Goal: Navigation & Orientation: Locate item on page

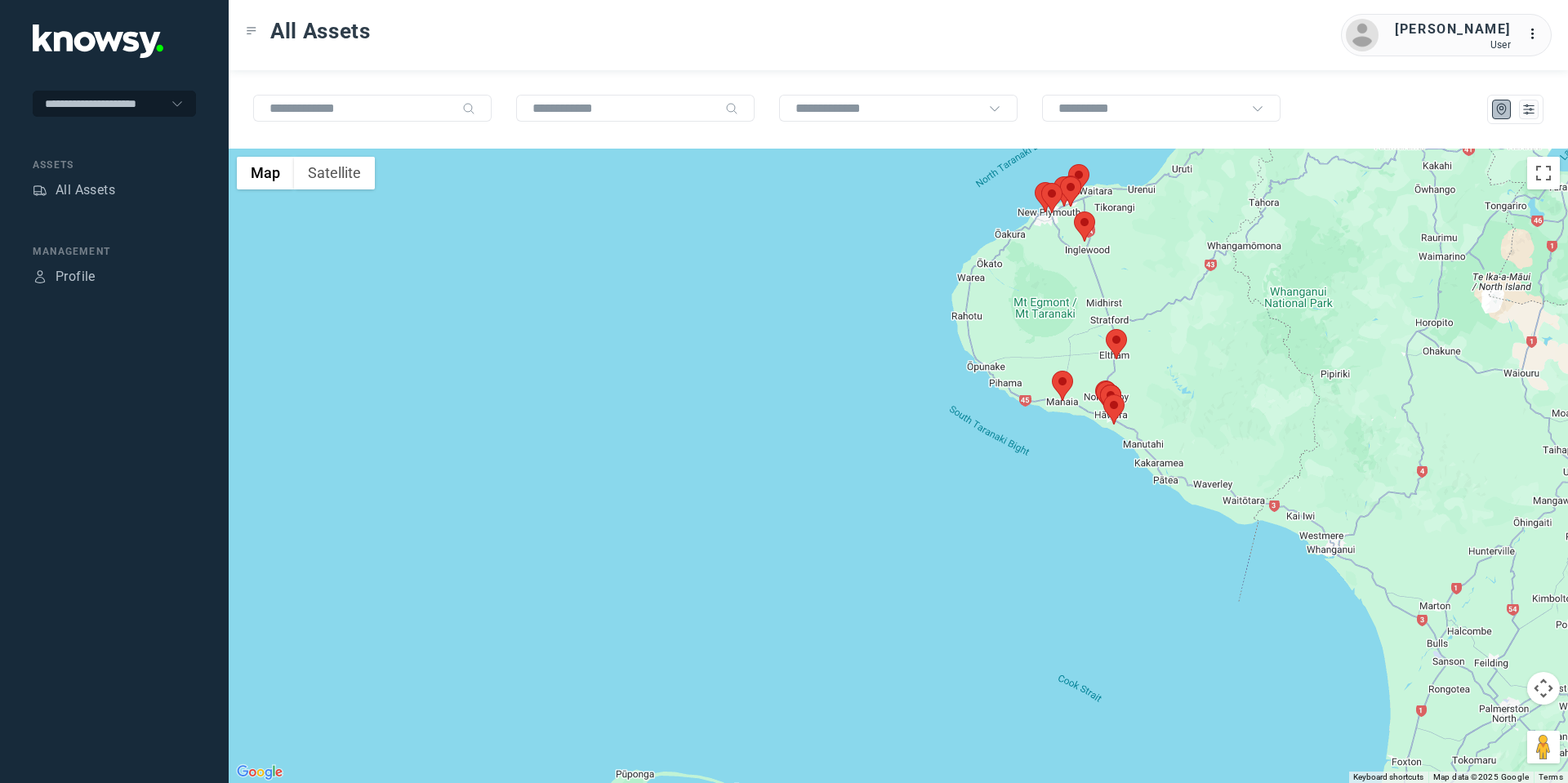
click at [1074, 211] on area at bounding box center [1074, 211] width 0 height 0
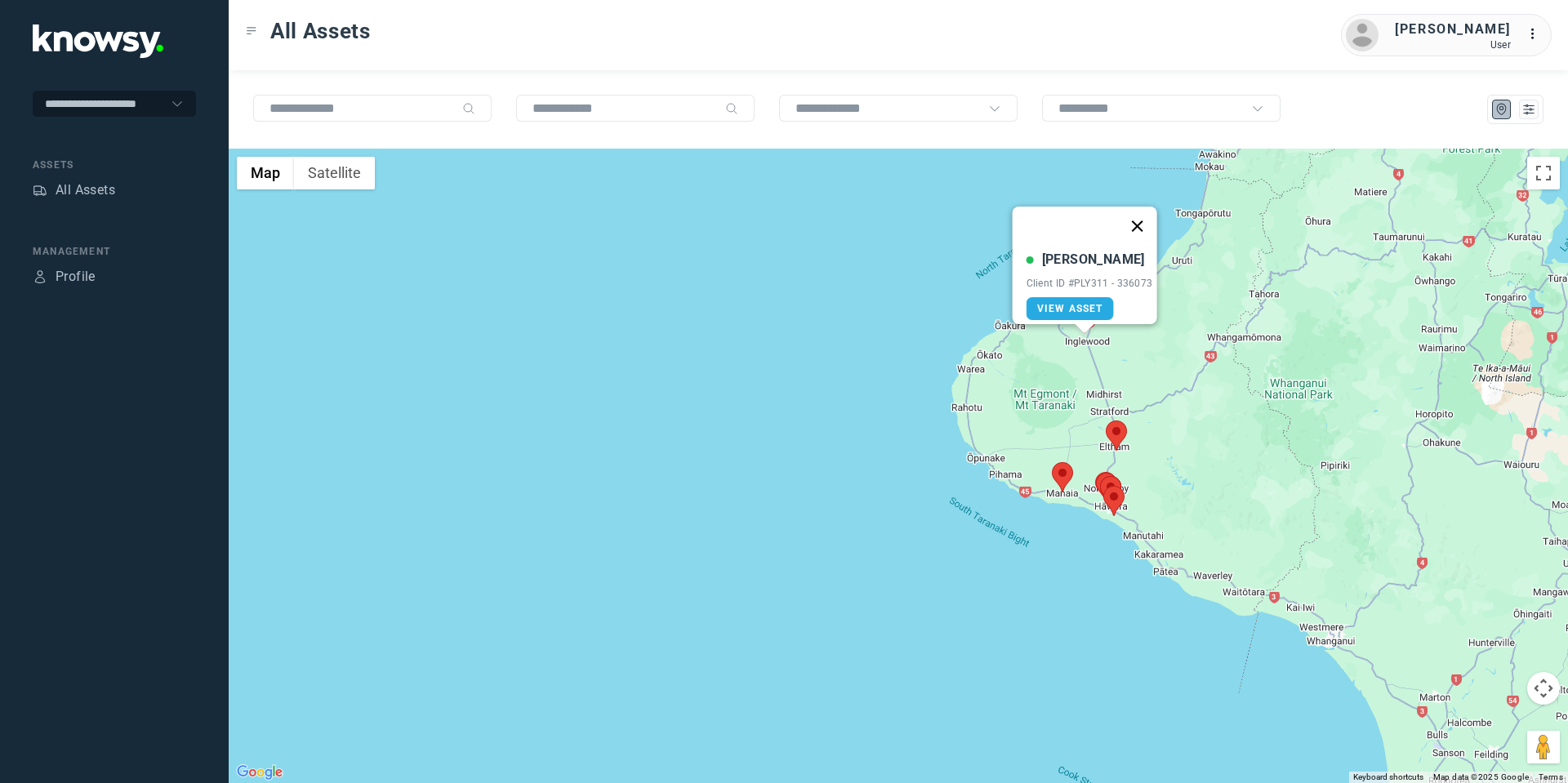
click at [1151, 212] on button "Close" at bounding box center [1136, 226] width 40 height 40
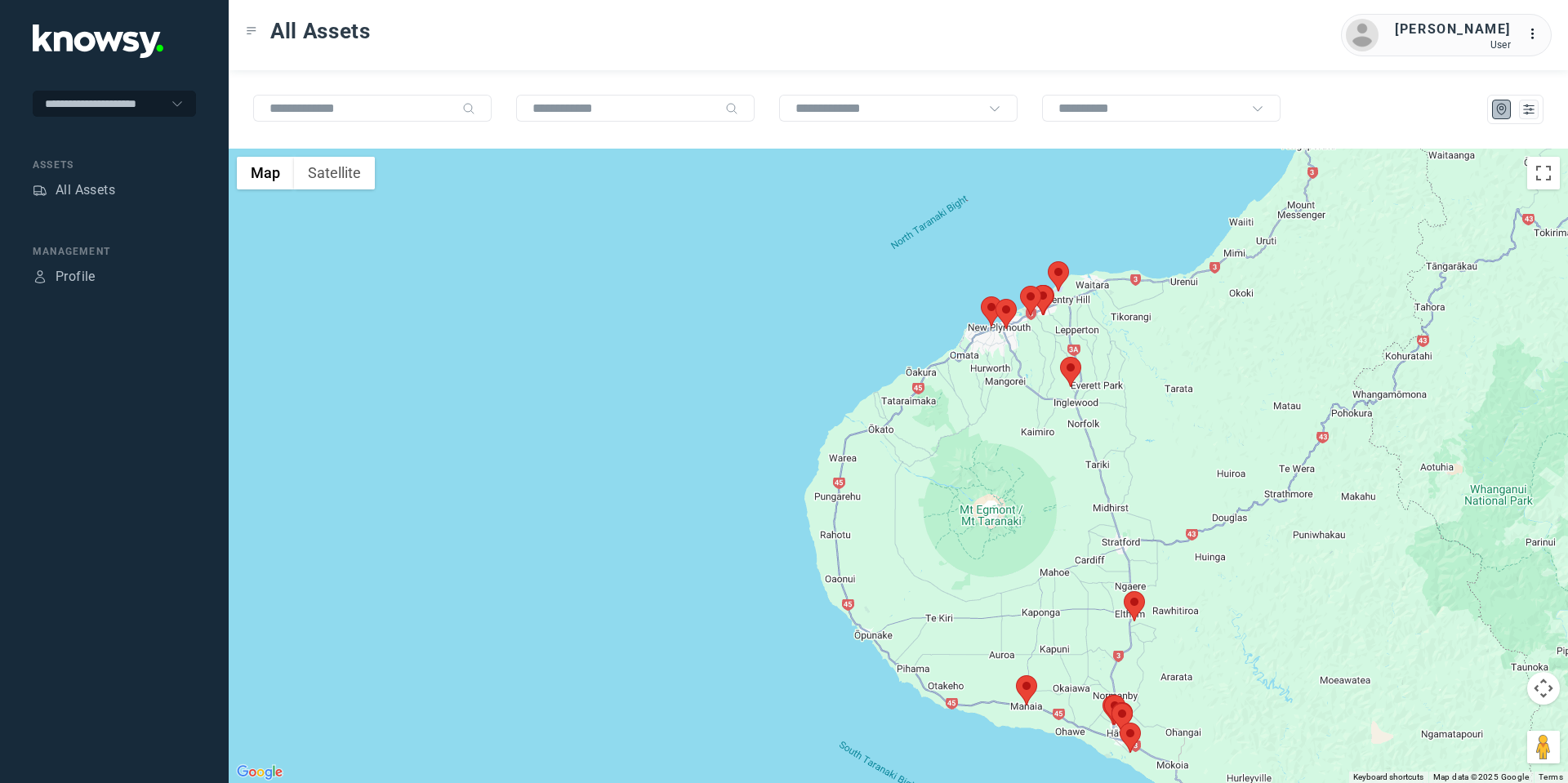
click at [1539, 689] on button "Map camera controls" at bounding box center [1543, 688] width 32 height 32
click at [1466, 728] on button "Move down" at bounding box center [1461, 729] width 32 height 32
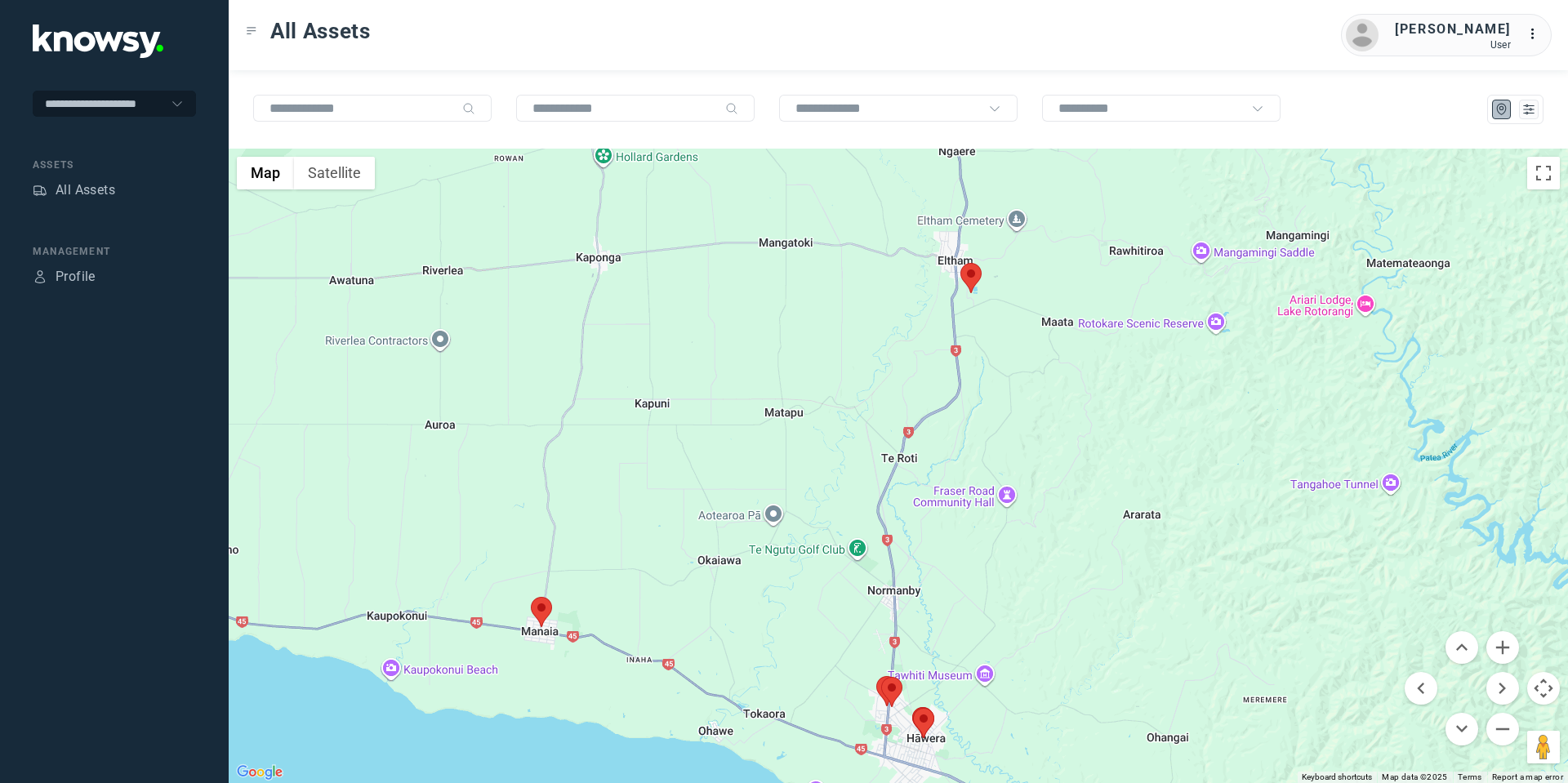
click at [960, 263] on area at bounding box center [960, 263] width 0 height 0
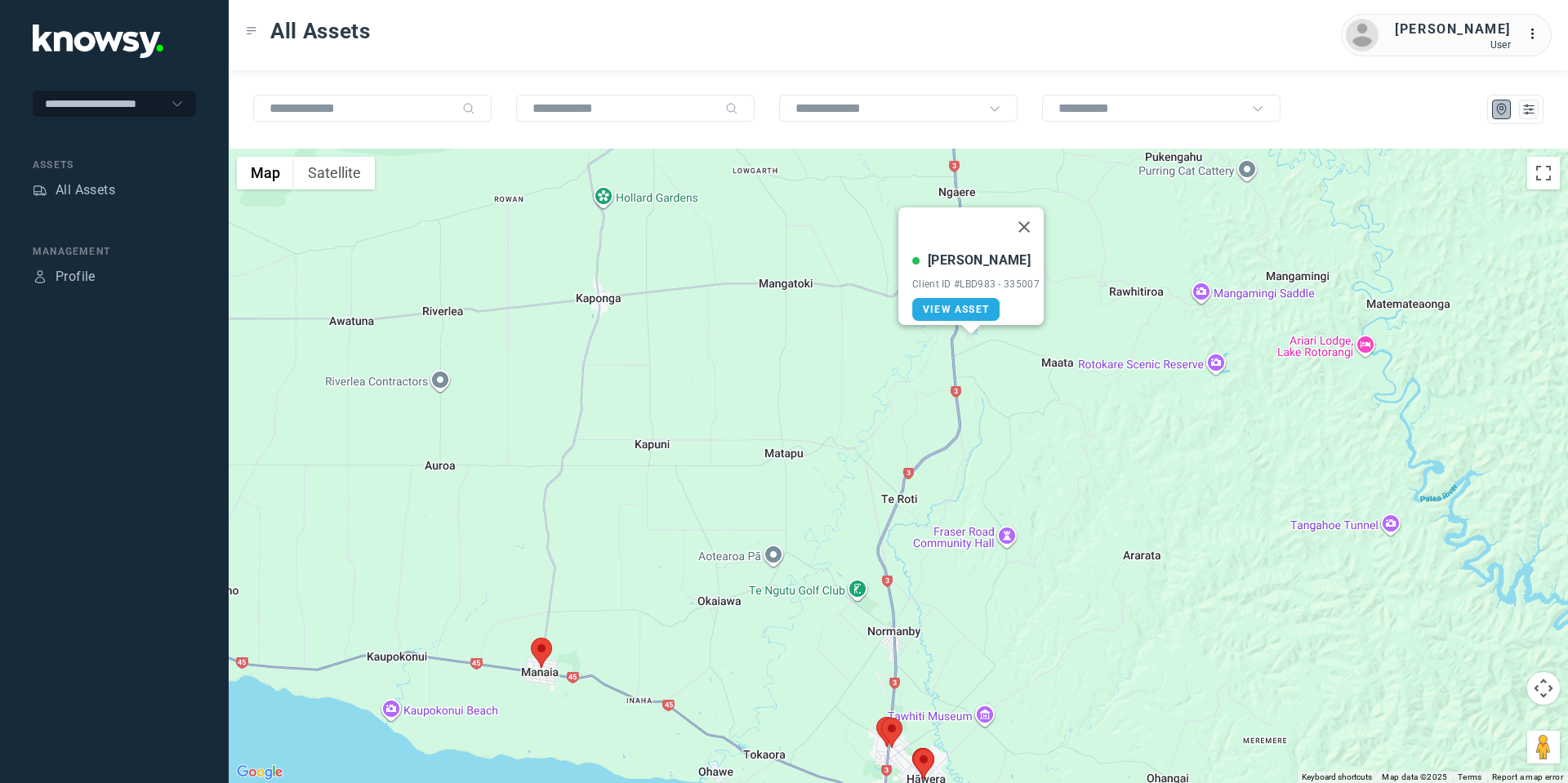
click at [531, 638] on area at bounding box center [531, 638] width 0 height 0
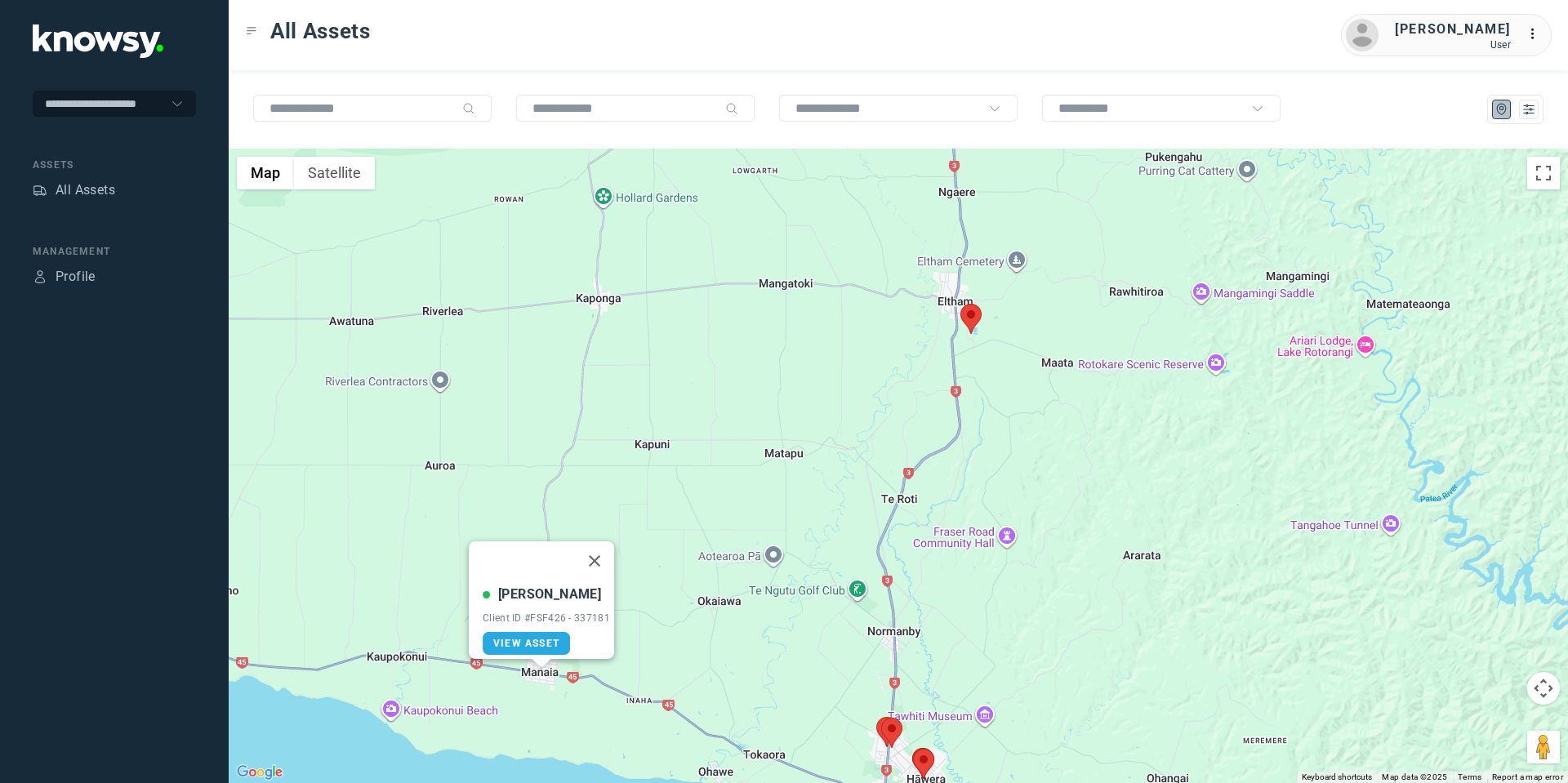
click at [1536, 682] on button "Map camera controls" at bounding box center [1543, 688] width 32 height 32
click at [1455, 729] on button "Move down" at bounding box center [1461, 729] width 32 height 32
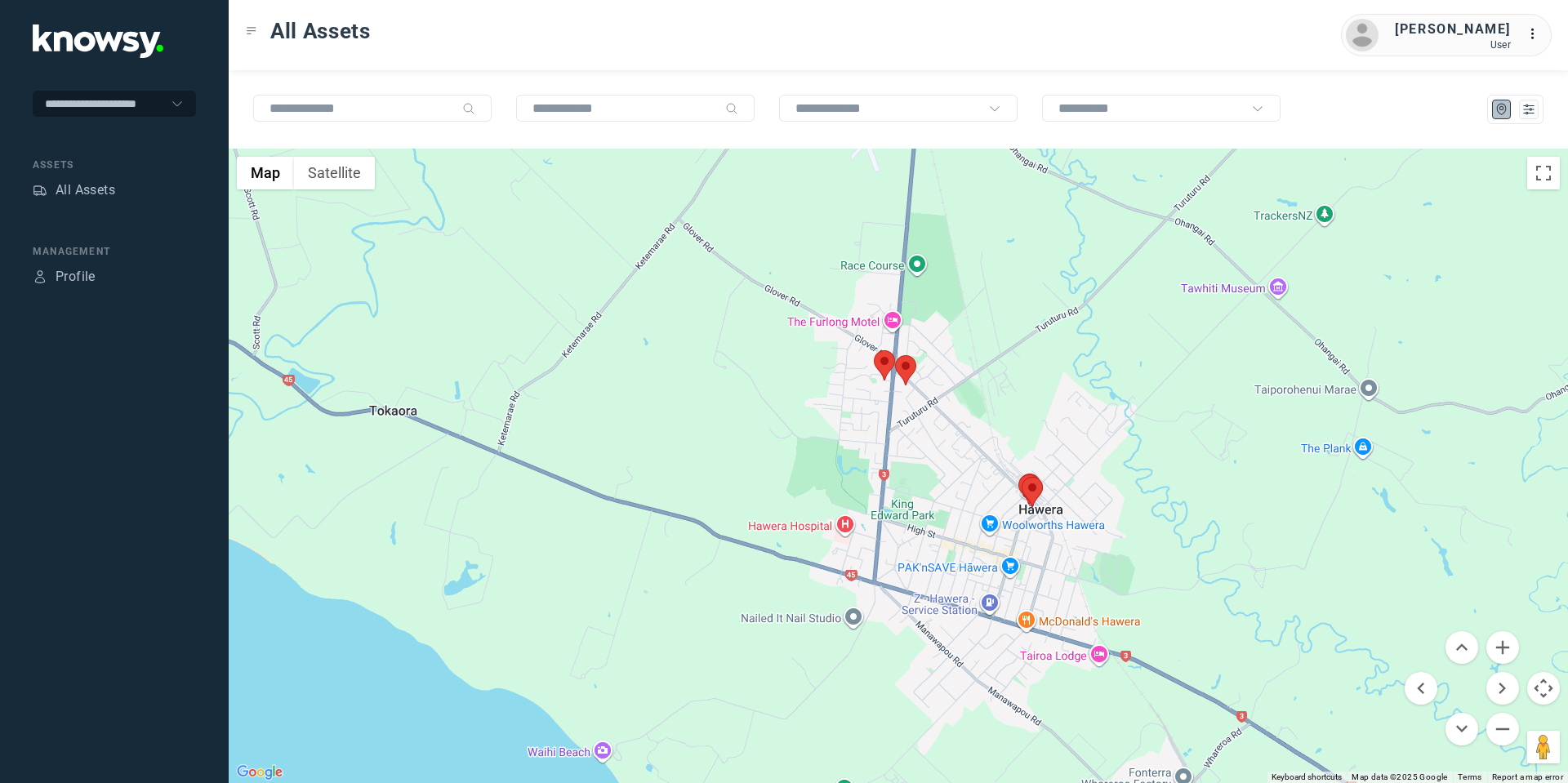
click at [895, 355] on area at bounding box center [895, 355] width 0 height 0
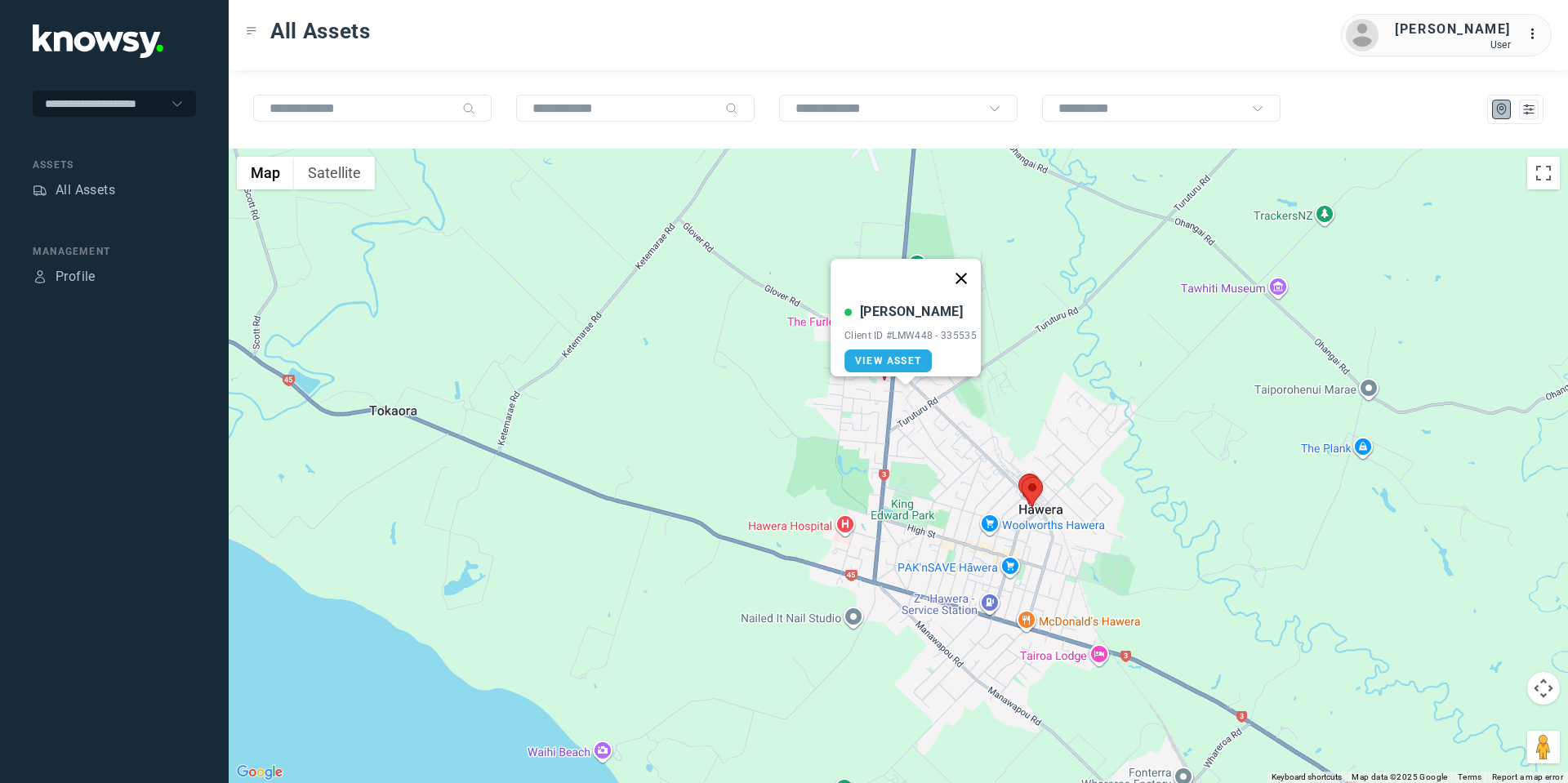
click at [973, 261] on button "Close" at bounding box center [961, 279] width 40 height 40
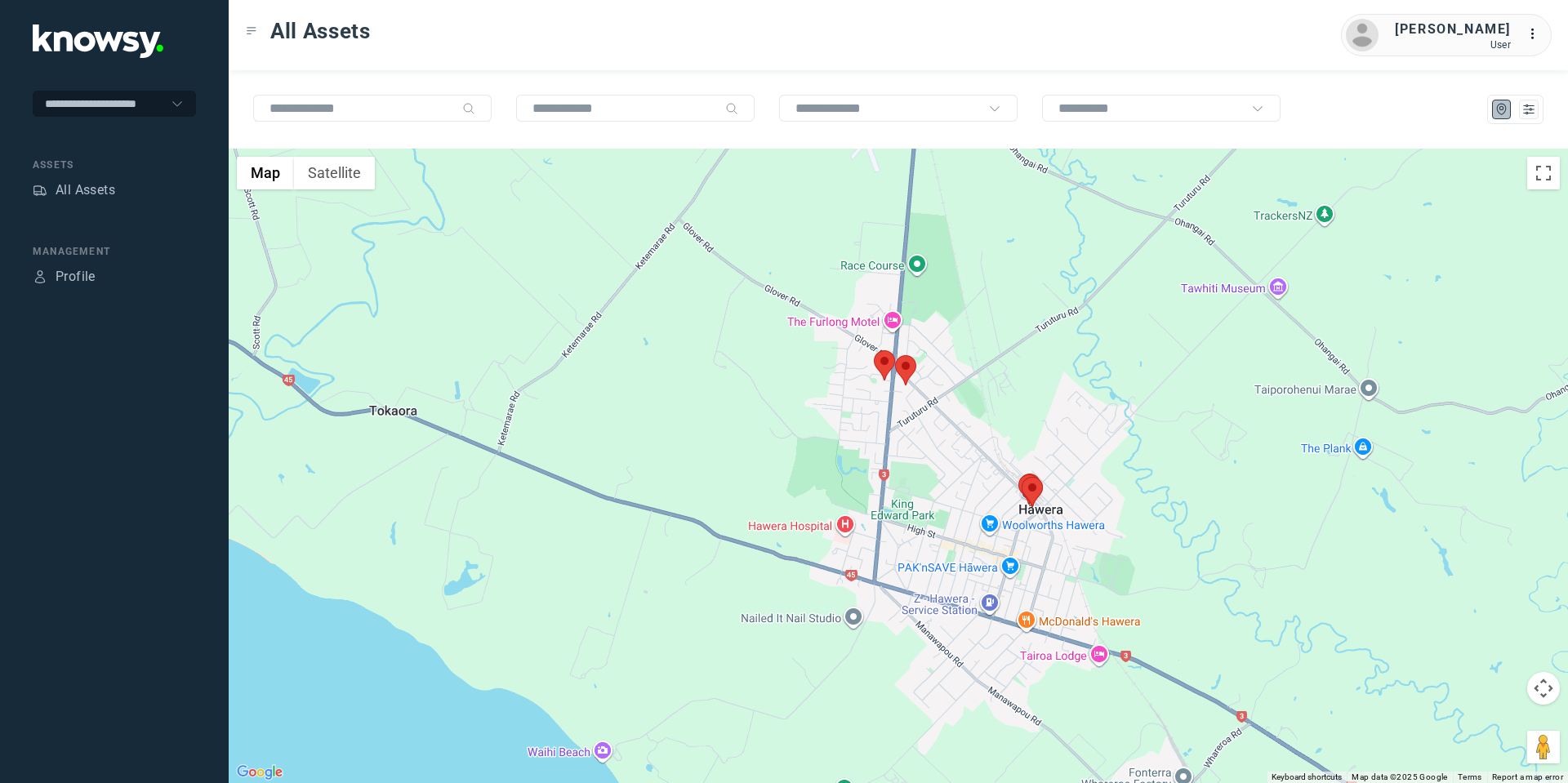
click at [873, 350] on area at bounding box center [873, 350] width 0 height 0
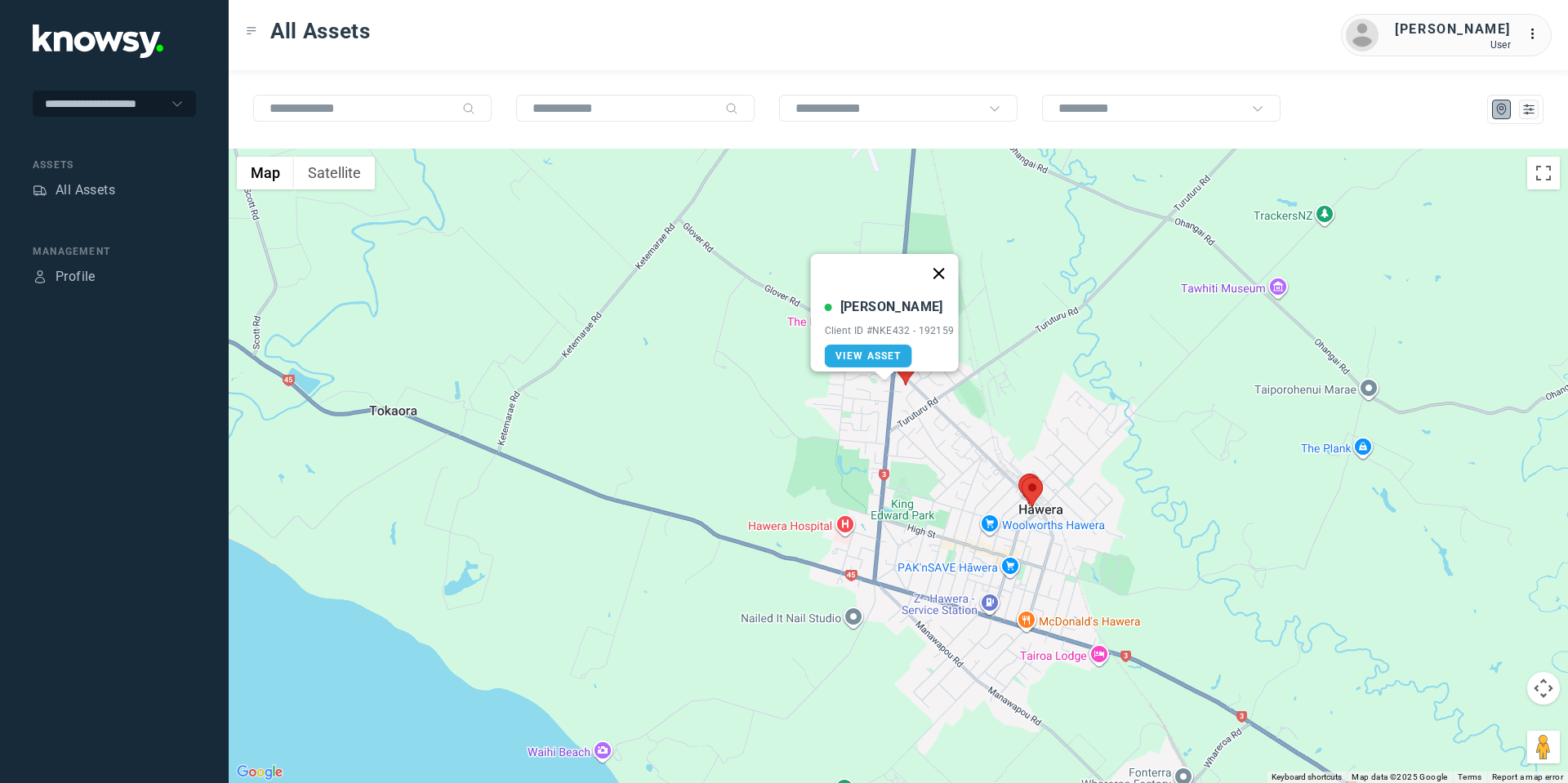
click at [950, 262] on button "Close" at bounding box center [938, 273] width 40 height 40
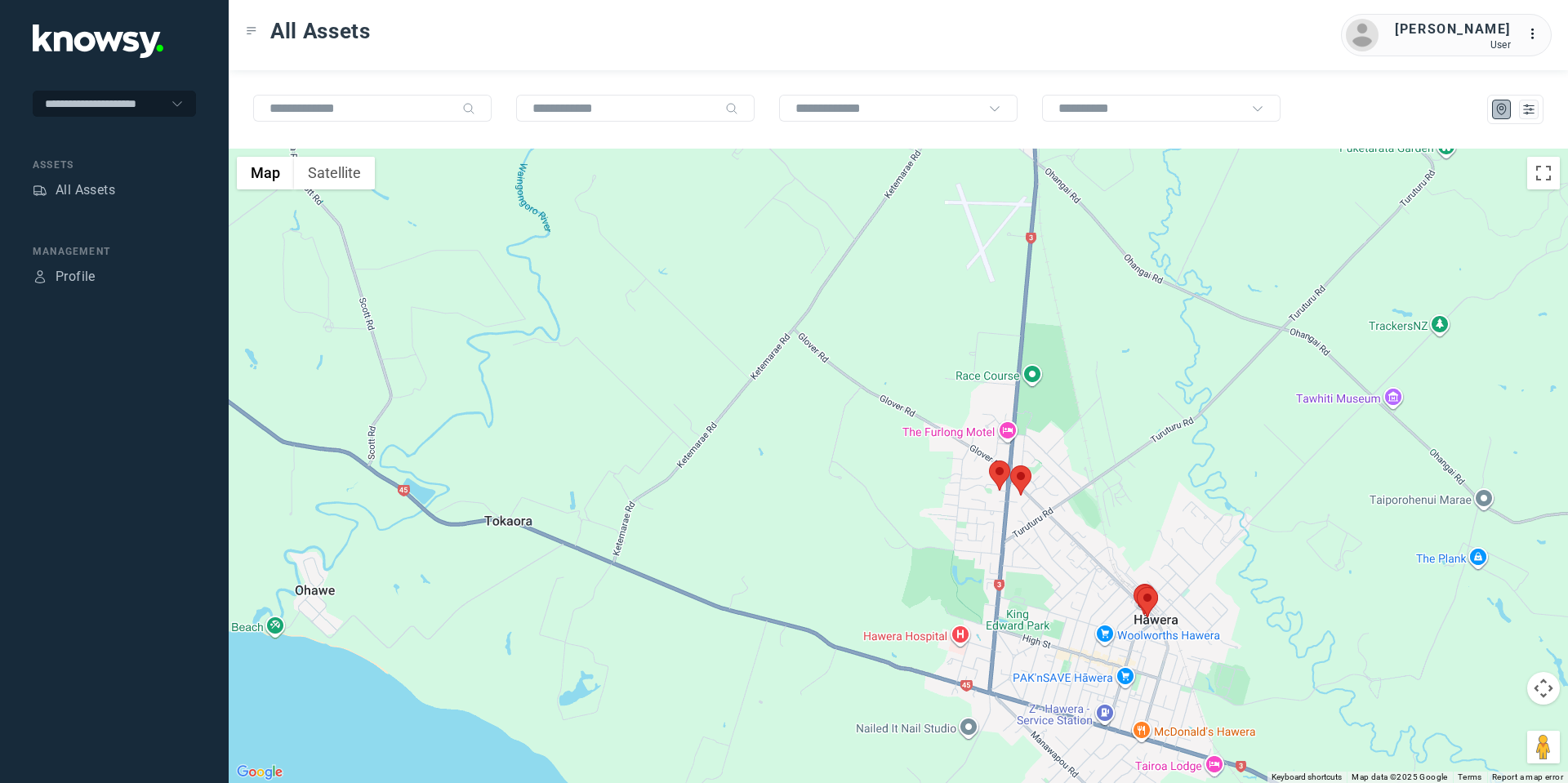
click at [1137, 587] on area at bounding box center [1137, 587] width 0 height 0
click at [1201, 496] on button "Close" at bounding box center [1201, 510] width 40 height 40
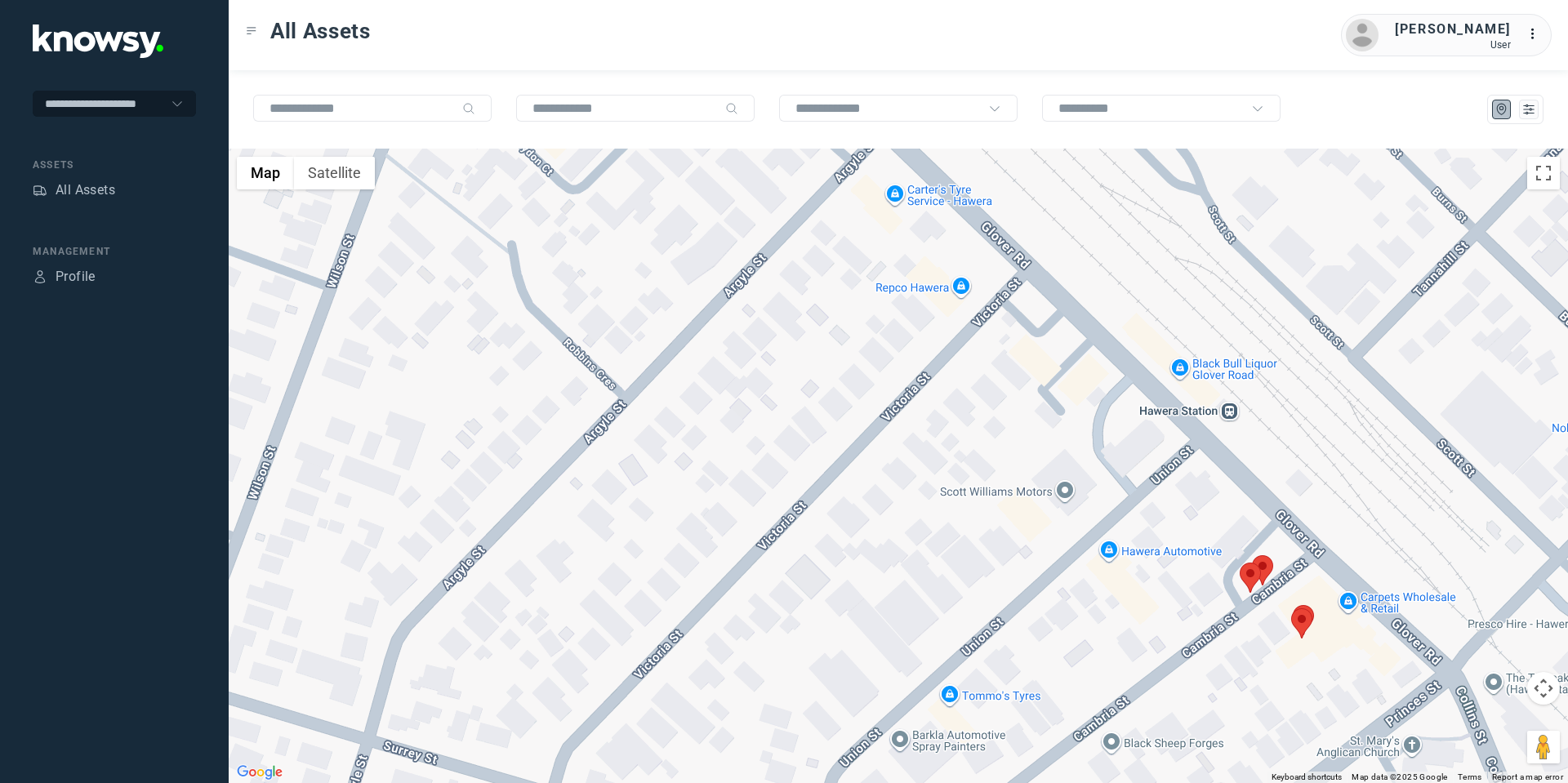
click at [1272, 571] on img at bounding box center [1262, 570] width 21 height 30
click at [1252, 555] on area at bounding box center [1252, 555] width 0 height 0
click at [1240, 563] on area at bounding box center [1240, 563] width 0 height 0
click at [1309, 471] on button "Close" at bounding box center [1303, 486] width 40 height 40
click at [1291, 609] on area at bounding box center [1291, 609] width 0 height 0
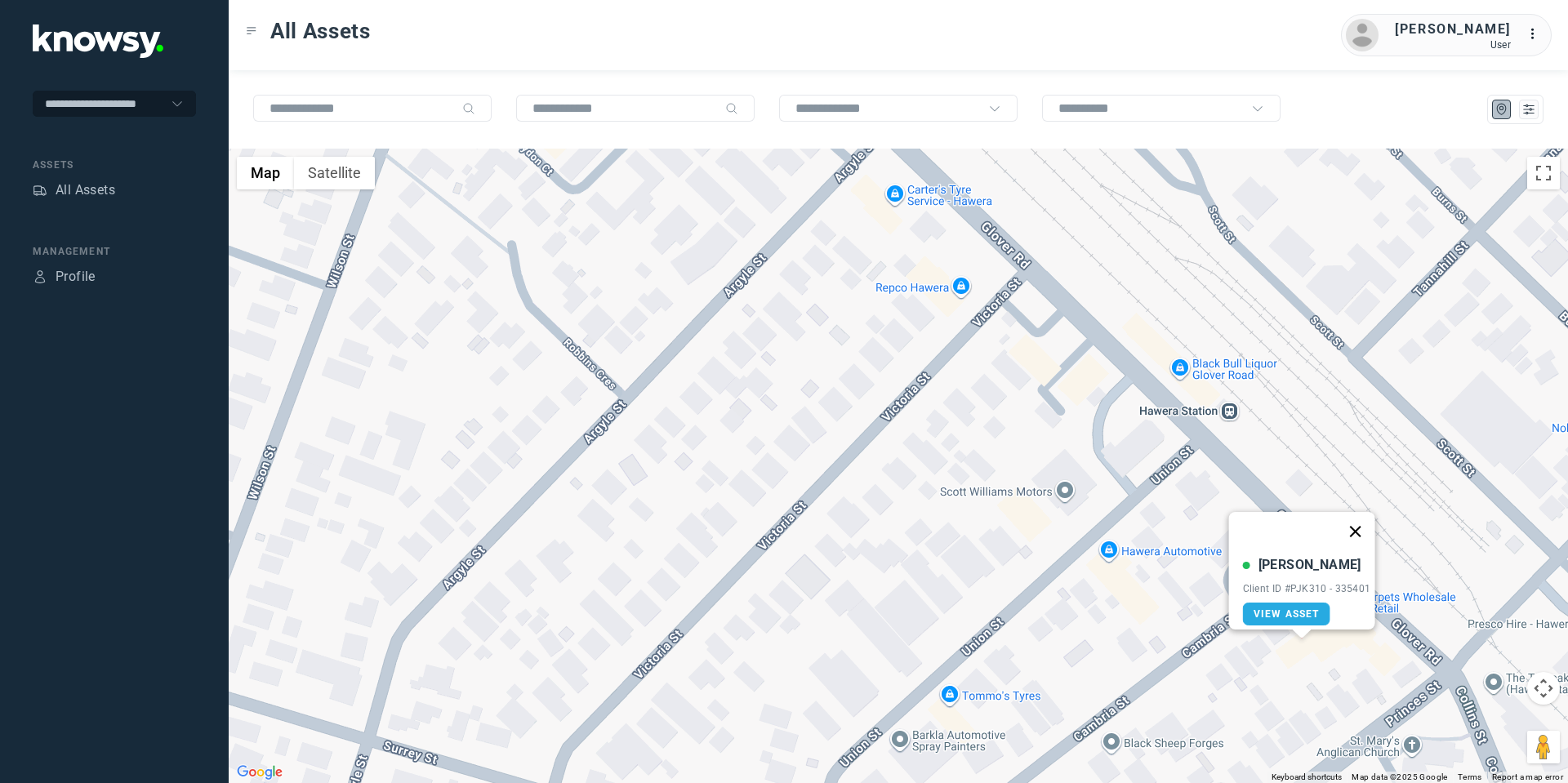
click at [1357, 513] on button "Close" at bounding box center [1355, 531] width 40 height 40
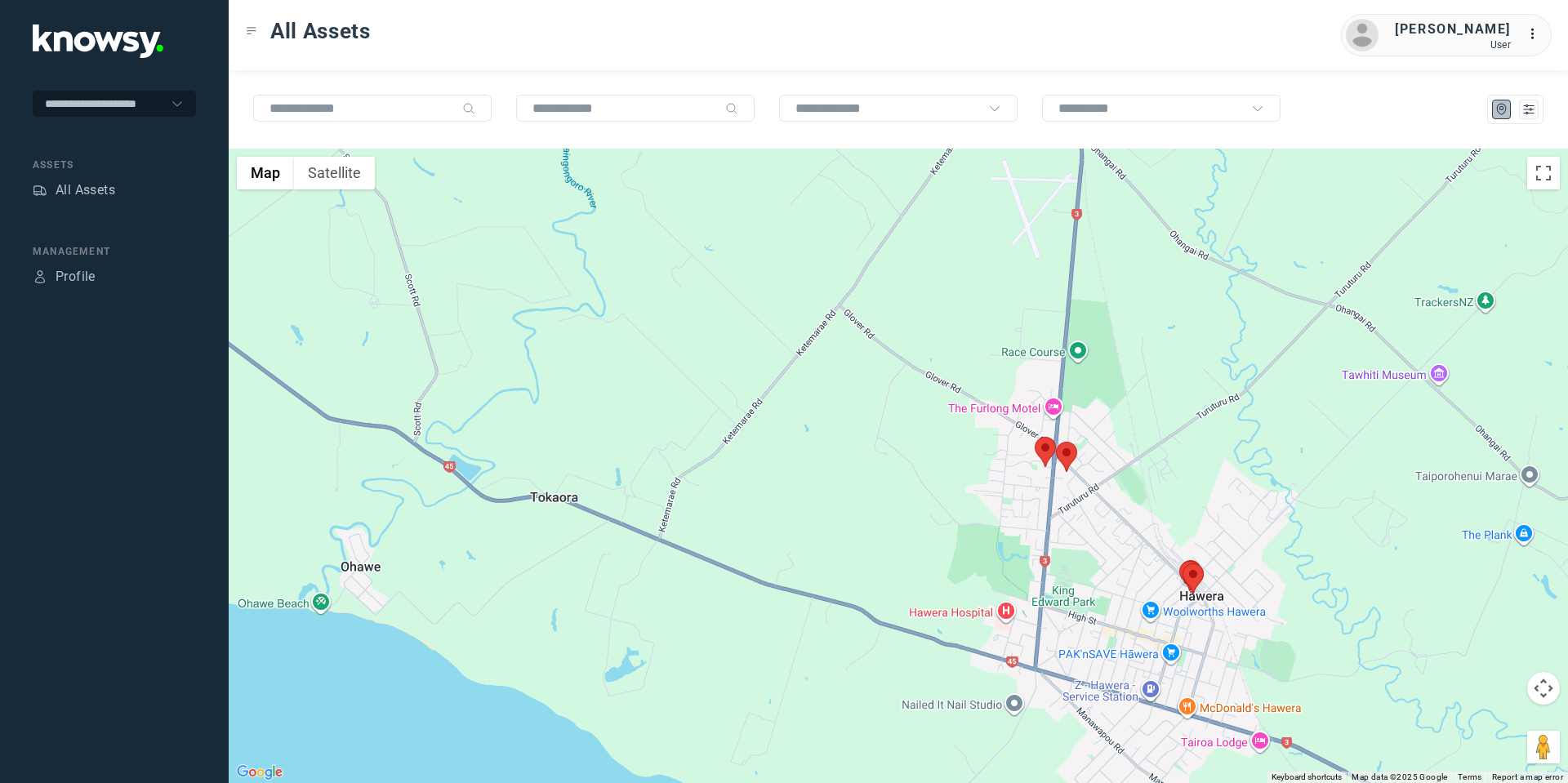
click at [1537, 690] on button "Map camera controls" at bounding box center [1543, 688] width 32 height 32
click at [1469, 729] on button "Move down" at bounding box center [1461, 729] width 32 height 32
